Goal: Information Seeking & Learning: Learn about a topic

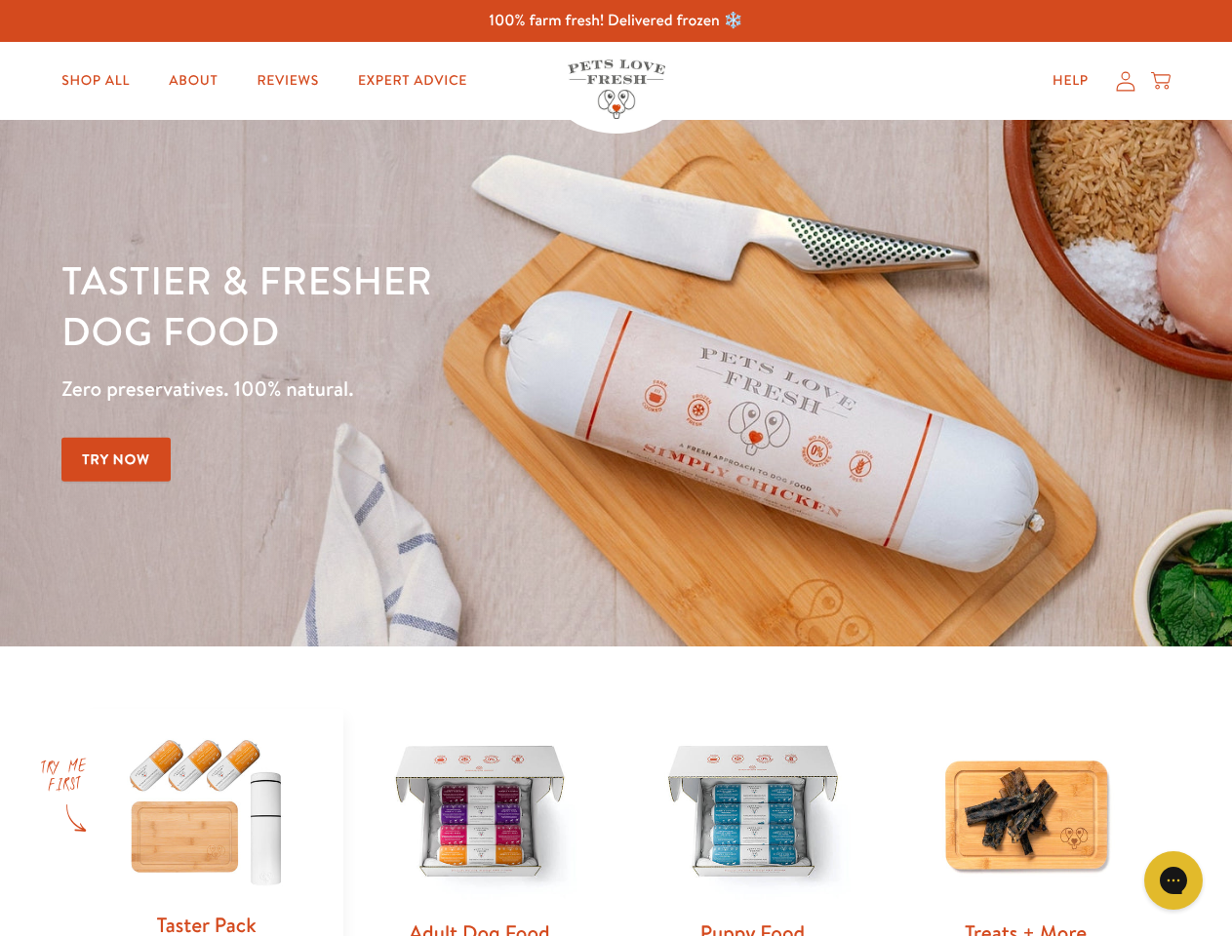
click at [615, 468] on div "Tastier & fresher dog food Zero preservatives. 100% natural. Try Now" at bounding box center [430, 383] width 739 height 257
click at [1173, 881] on icon "Open gorgias live chat" at bounding box center [1173, 880] width 19 height 19
